Goal: Information Seeking & Learning: Learn about a topic

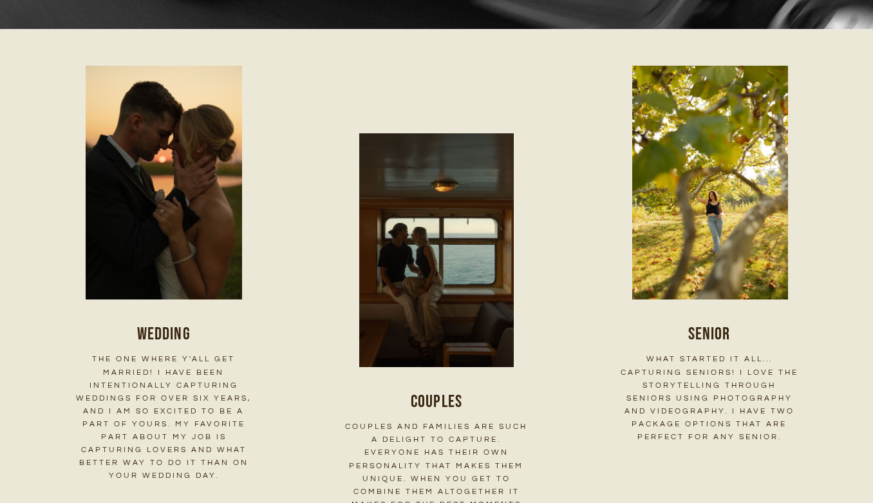
scroll to position [1661, 0]
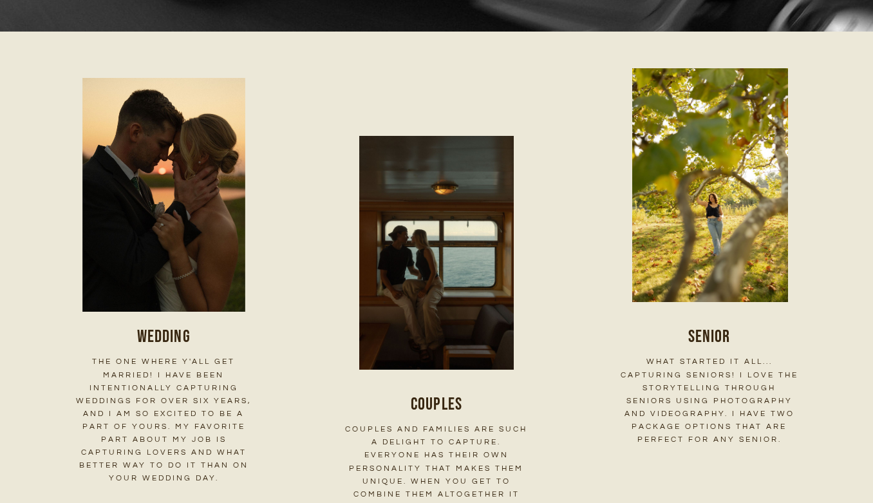
click at [171, 324] on h3 "Wedding" at bounding box center [164, 336] width 183 height 24
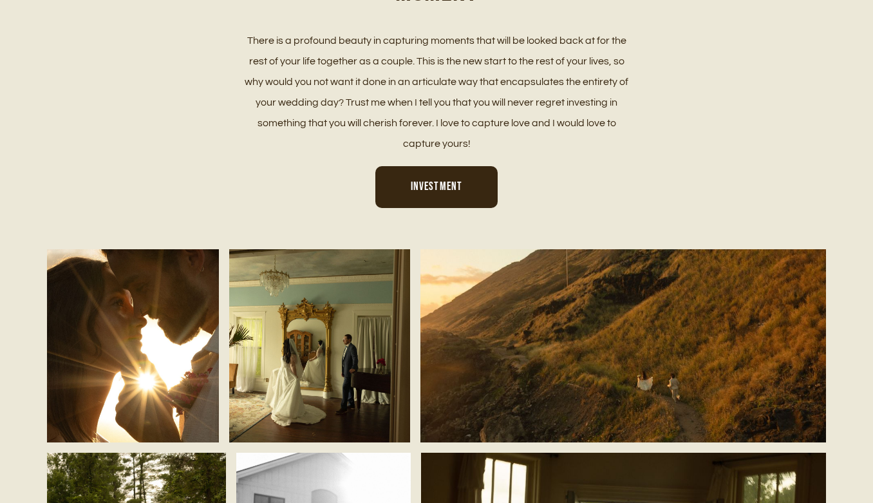
scroll to position [708, 0]
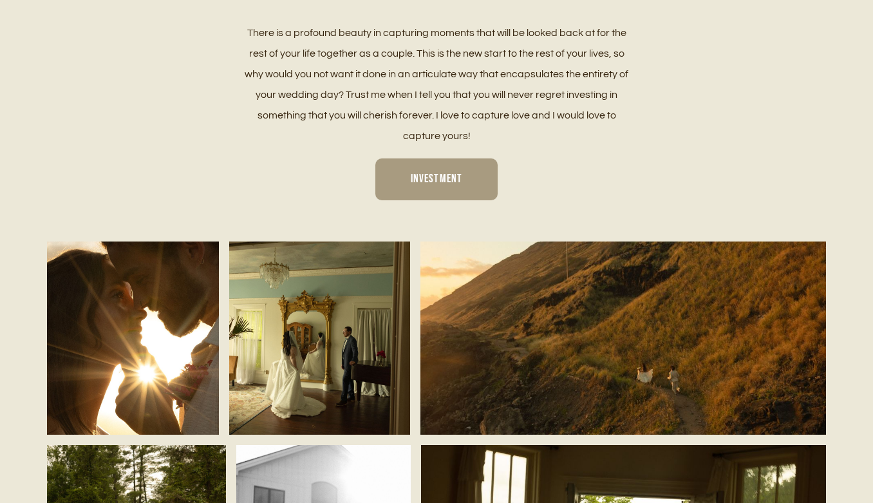
click at [435, 173] on span "Investment" at bounding box center [437, 179] width 52 height 14
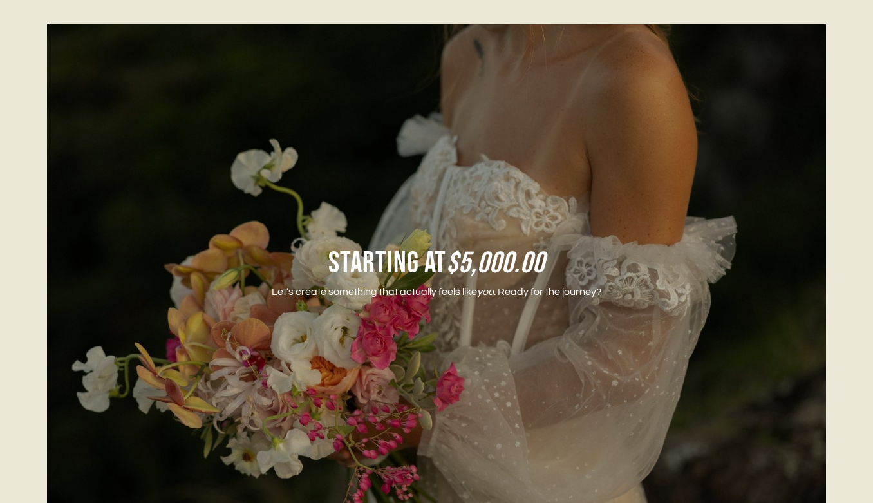
scroll to position [2000, 0]
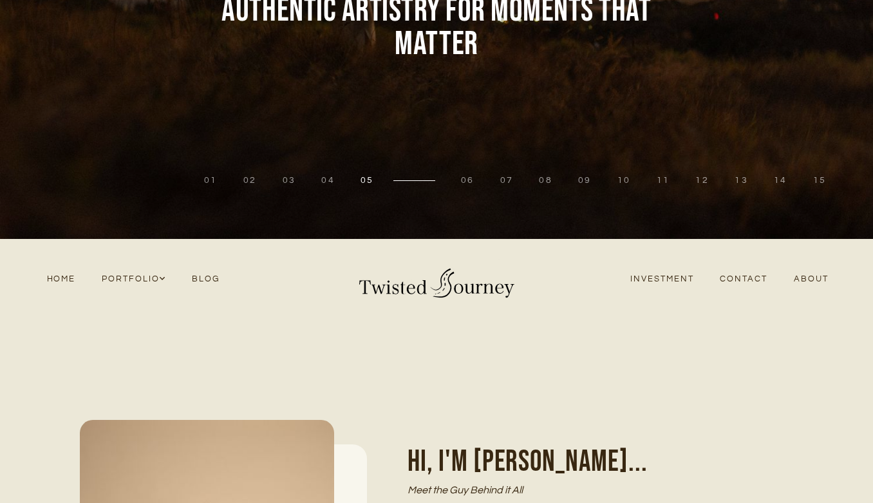
scroll to position [193, 0]
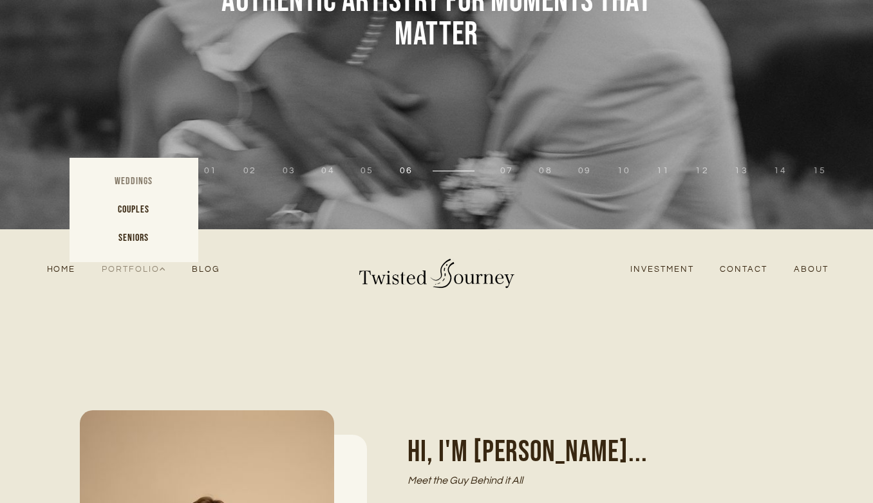
click at [132, 176] on link "Weddings" at bounding box center [134, 181] width 129 height 28
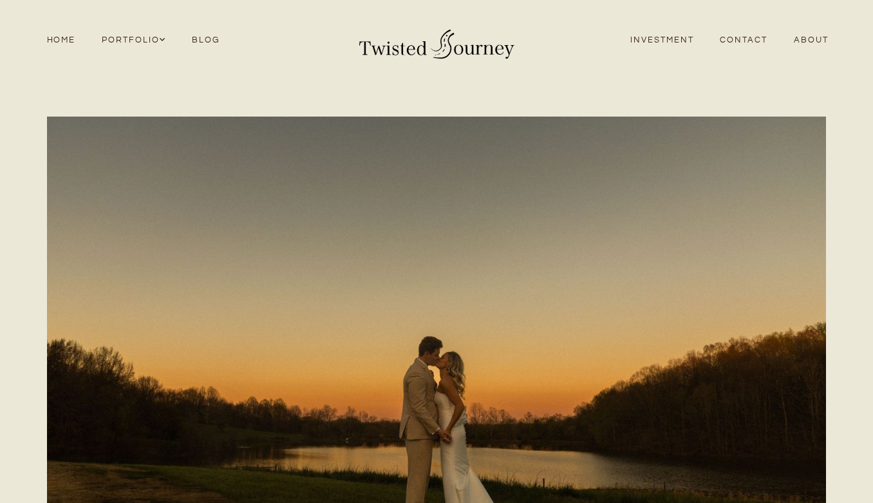
click at [664, 39] on link "Investment" at bounding box center [661, 40] width 89 height 17
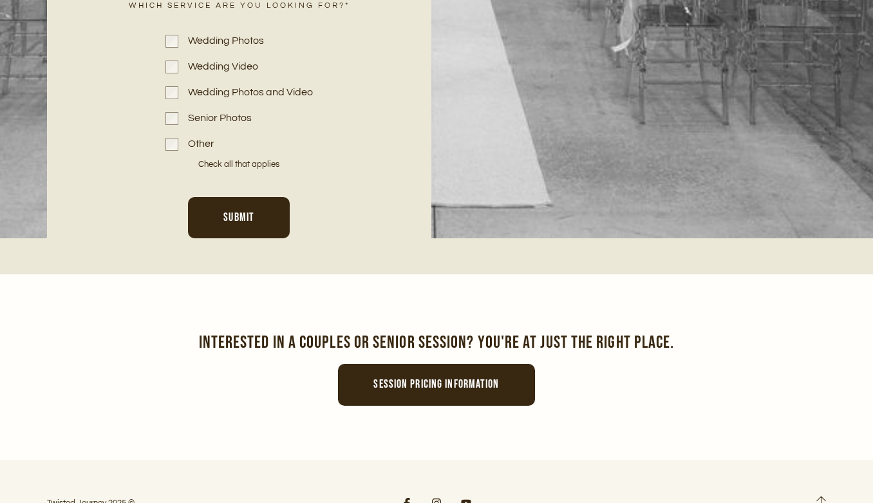
scroll to position [6066, 0]
